Goal: Navigation & Orientation: Go to known website

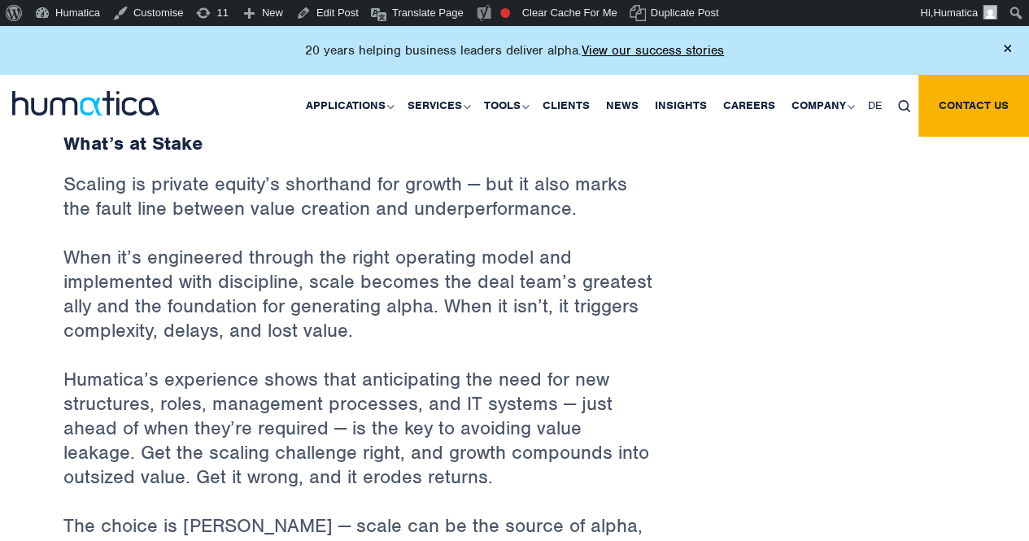
scroll to position [2813, 0]
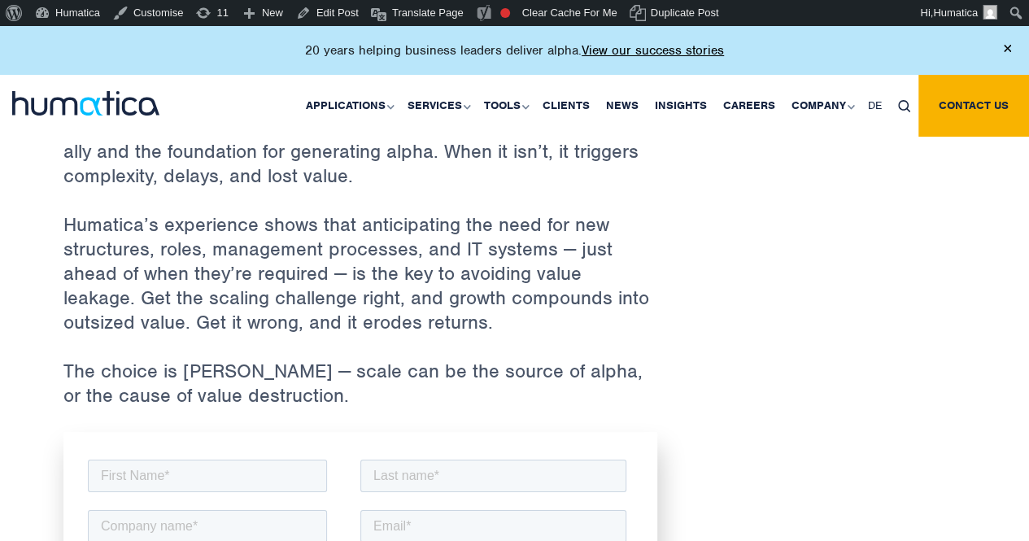
scroll to position [2928, 0]
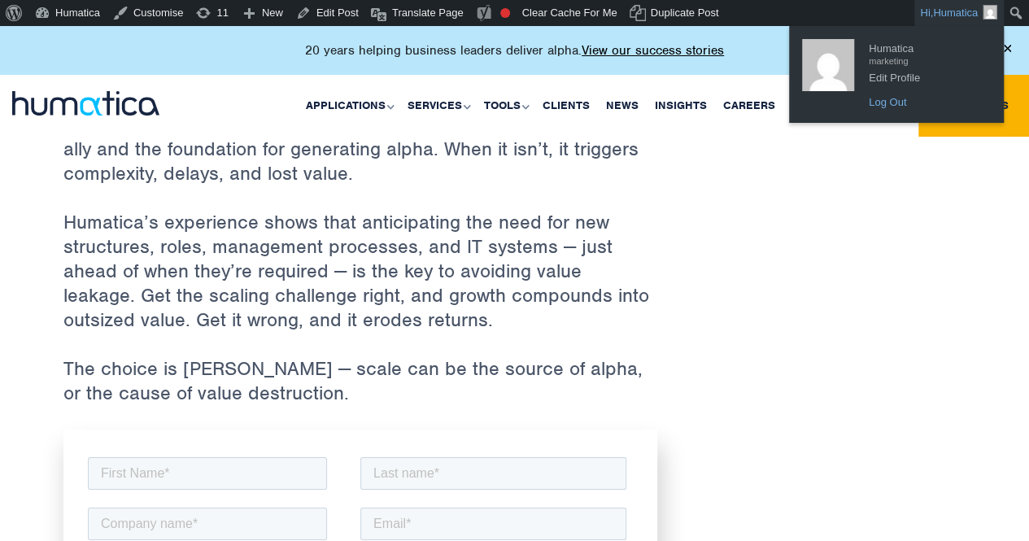
click at [890, 102] on link "Log Out" at bounding box center [926, 102] width 130 height 21
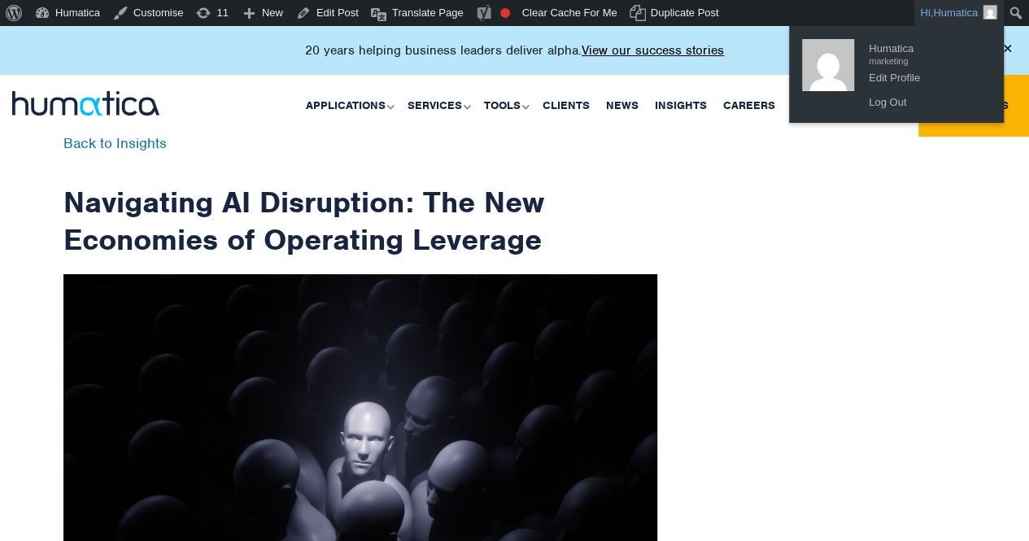
click at [929, 2] on link "Hi, Humatica" at bounding box center [958, 13] width 89 height 26
